Goal: Task Accomplishment & Management: Manage account settings

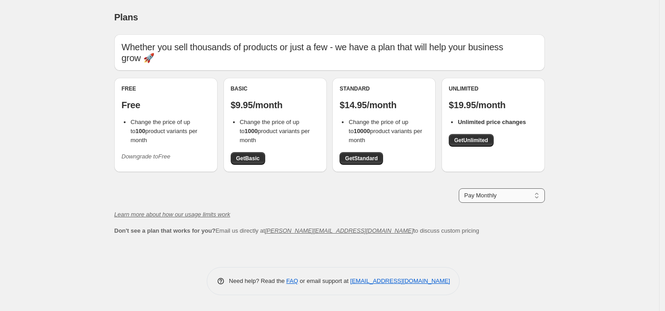
click at [504, 201] on select "Pay Monthly Pay Yearly (Save 16%)" at bounding box center [501, 195] width 86 height 14
click at [398, 199] on div "Pay Monthly Pay Yearly (Save 16%) Pay Monthly" at bounding box center [329, 195] width 430 height 14
click at [144, 152] on button "Downgrade to Free" at bounding box center [146, 156] width 60 height 14
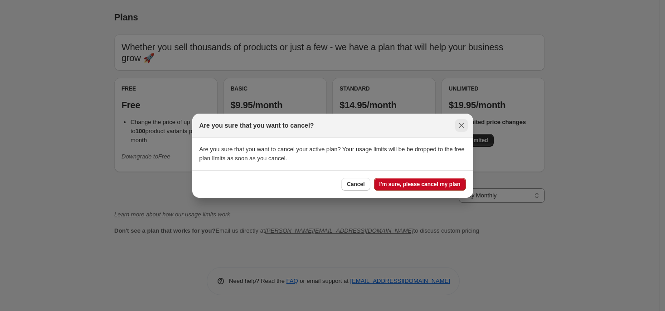
click at [459, 122] on icon "Close" at bounding box center [461, 125] width 9 height 9
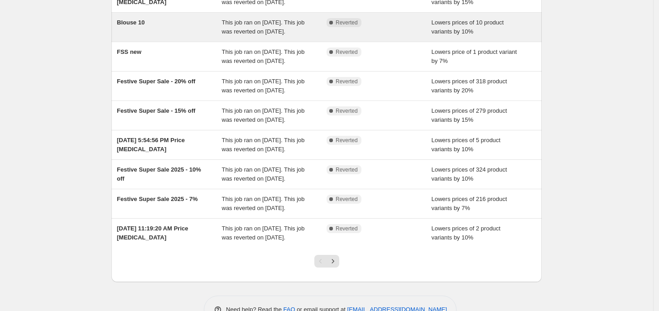
scroll to position [229, 0]
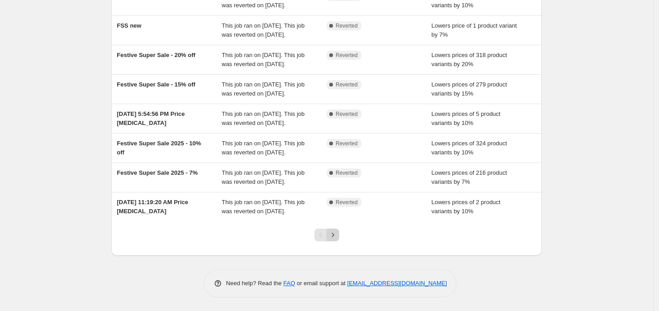
click at [337, 234] on icon "Next" at bounding box center [332, 235] width 9 height 9
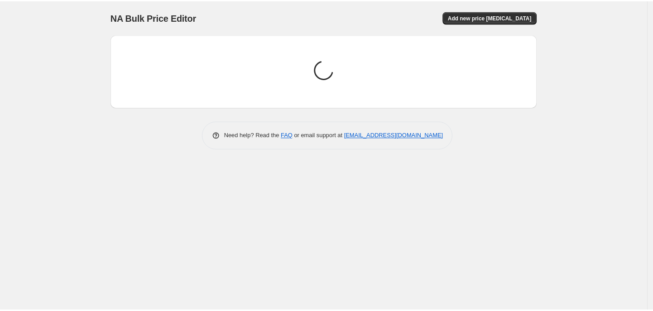
scroll to position [0, 0]
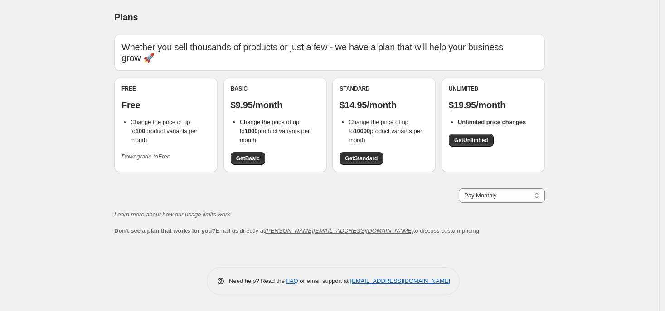
click at [152, 152] on span "Downgrade to Free" at bounding box center [145, 156] width 49 height 9
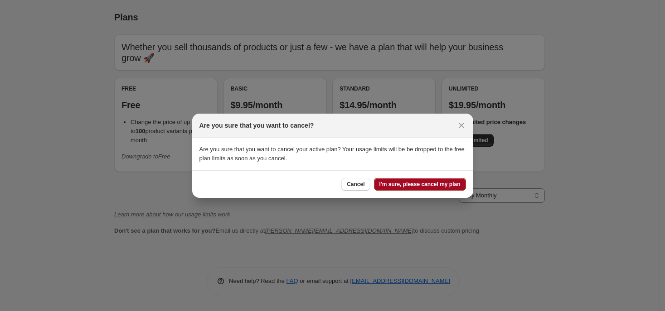
click at [429, 183] on span "I'm sure, please cancel my plan" at bounding box center [419, 184] width 81 height 7
